Goal: Task Accomplishment & Management: Use online tool/utility

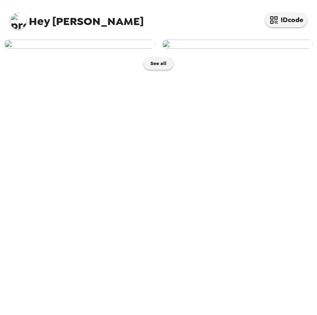
click at [105, 49] on img at bounding box center [79, 44] width 151 height 9
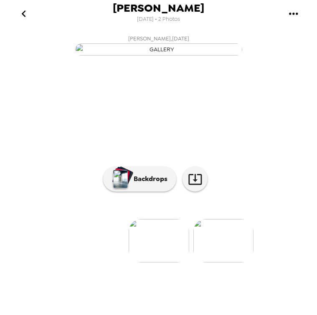
click at [16, 15] on button "go back" at bounding box center [23, 13] width 27 height 27
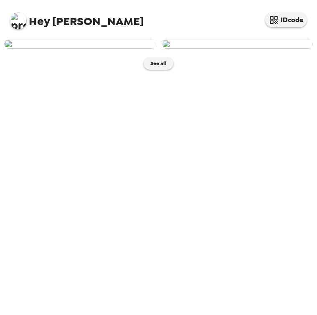
click at [88, 49] on img at bounding box center [79, 44] width 151 height 9
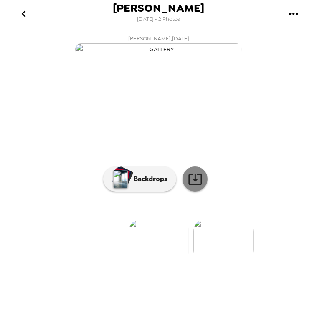
click at [202, 191] on link at bounding box center [194, 178] width 25 height 25
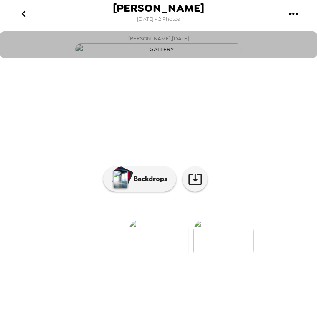
click at [261, 58] on button "[PERSON_NAME] , [DATE]" at bounding box center [158, 44] width 317 height 27
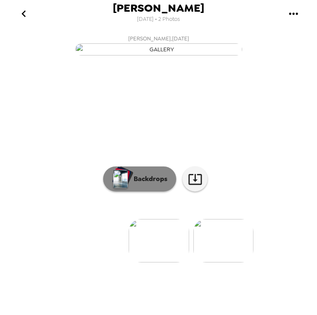
click at [140, 184] on p "Backdrops" at bounding box center [148, 179] width 38 height 10
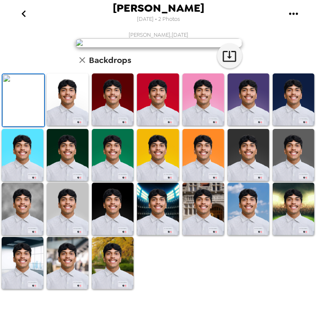
scroll to position [173, 0]
click at [249, 229] on img at bounding box center [248, 209] width 42 height 52
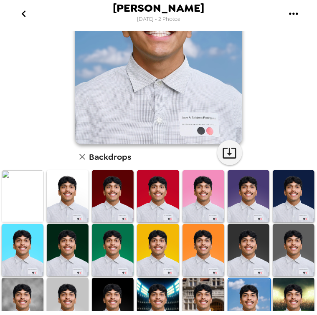
scroll to position [106, 0]
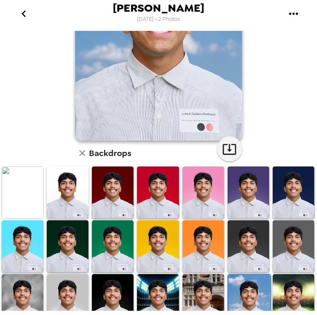
click at [247, 246] on img at bounding box center [248, 246] width 42 height 52
